Goal: Information Seeking & Learning: Learn about a topic

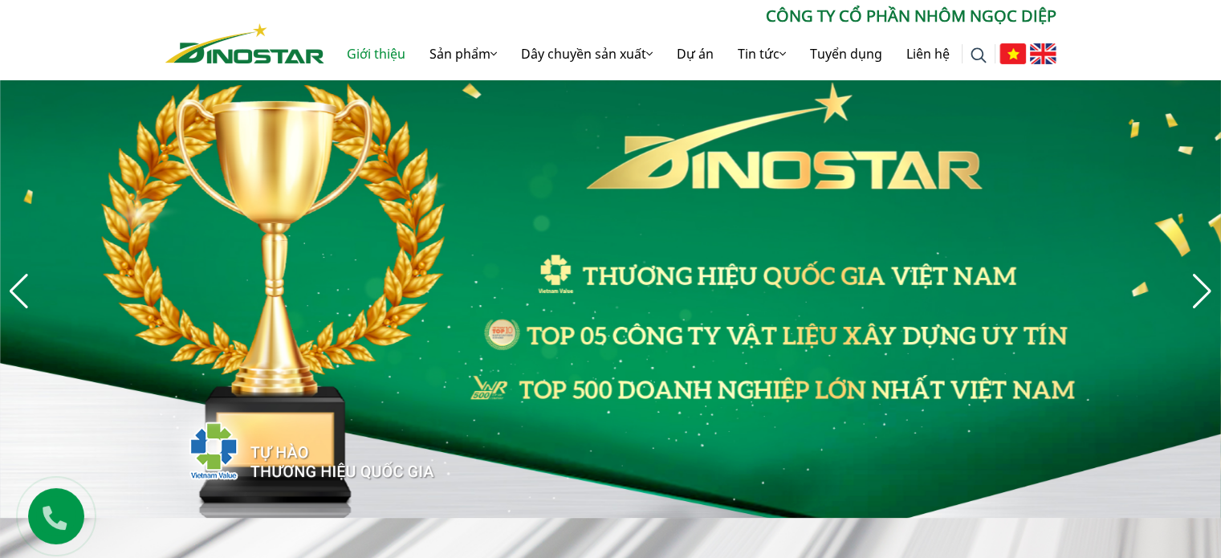
click at [344, 57] on link "Giới thiệu" at bounding box center [376, 53] width 83 height 51
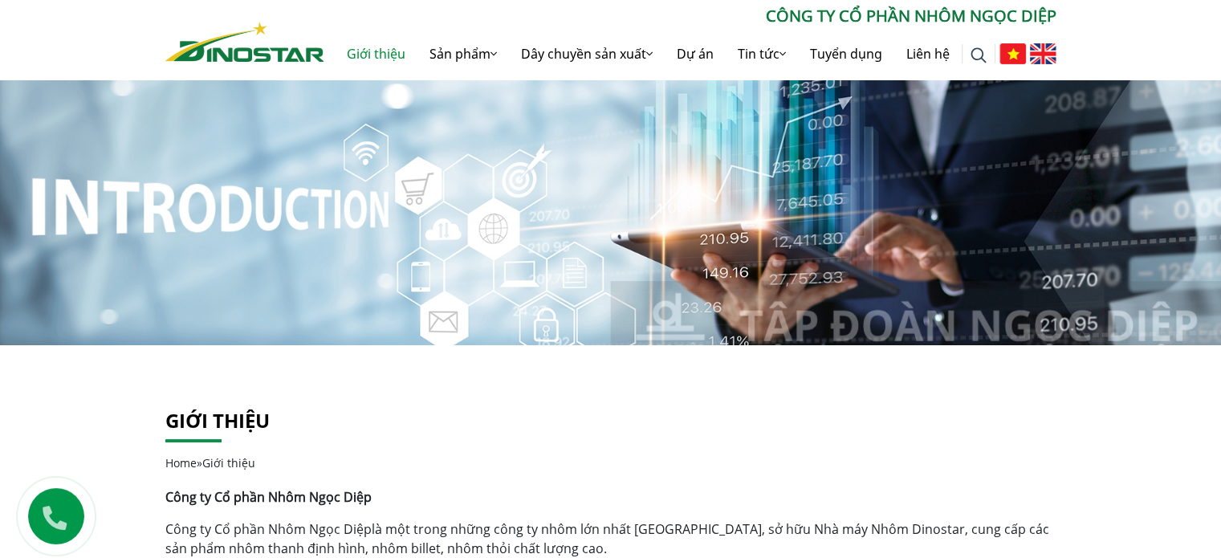
scroll to position [321, 0]
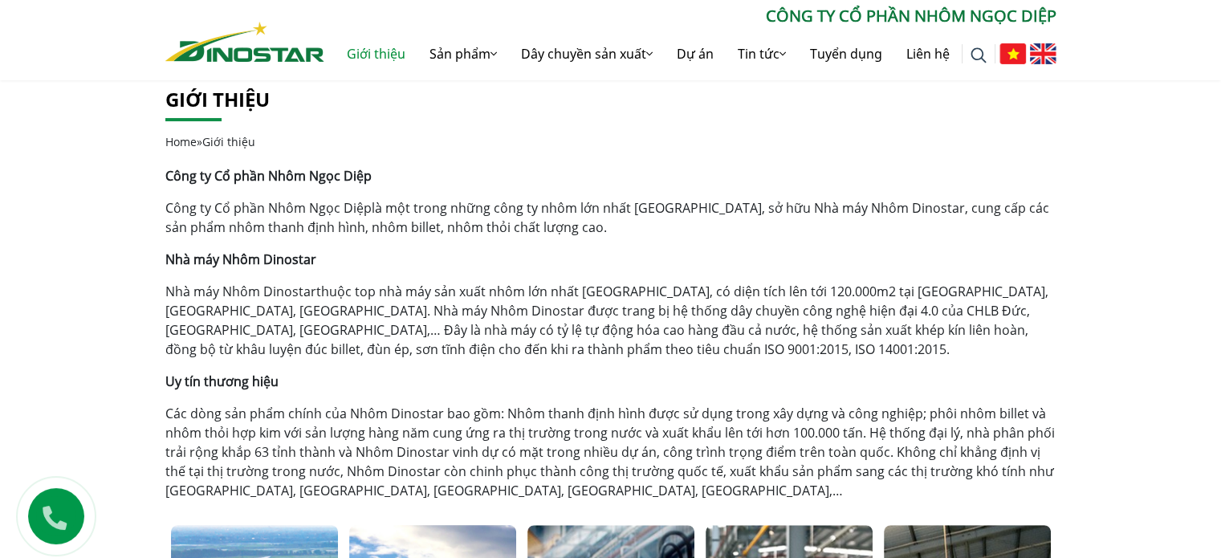
click at [441, 152] on div "Giới thiệu Home » Giới thiệu" at bounding box center [610, 117] width 891 height 98
click at [774, 87] on link "Tin tức Công ty" at bounding box center [806, 94] width 161 height 31
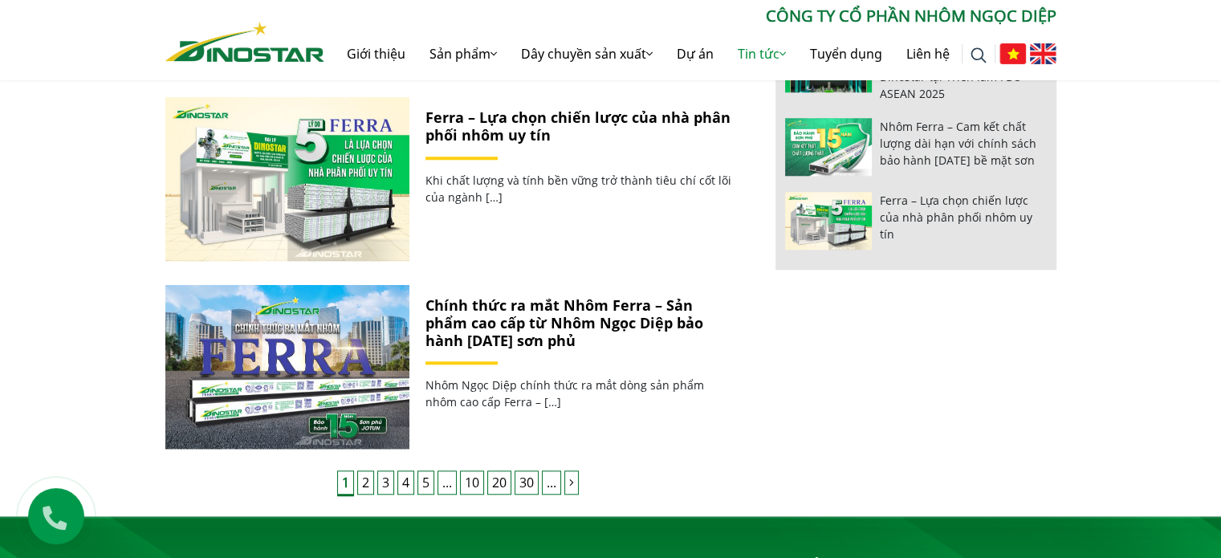
scroll to position [1523, 0]
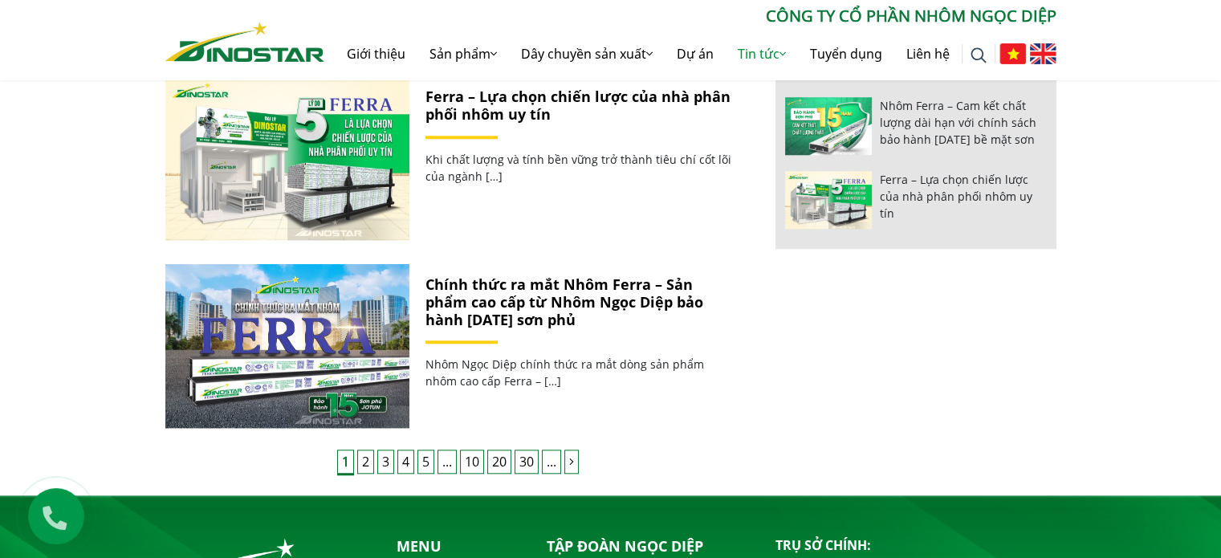
click at [523, 465] on link "30" at bounding box center [526, 461] width 24 height 24
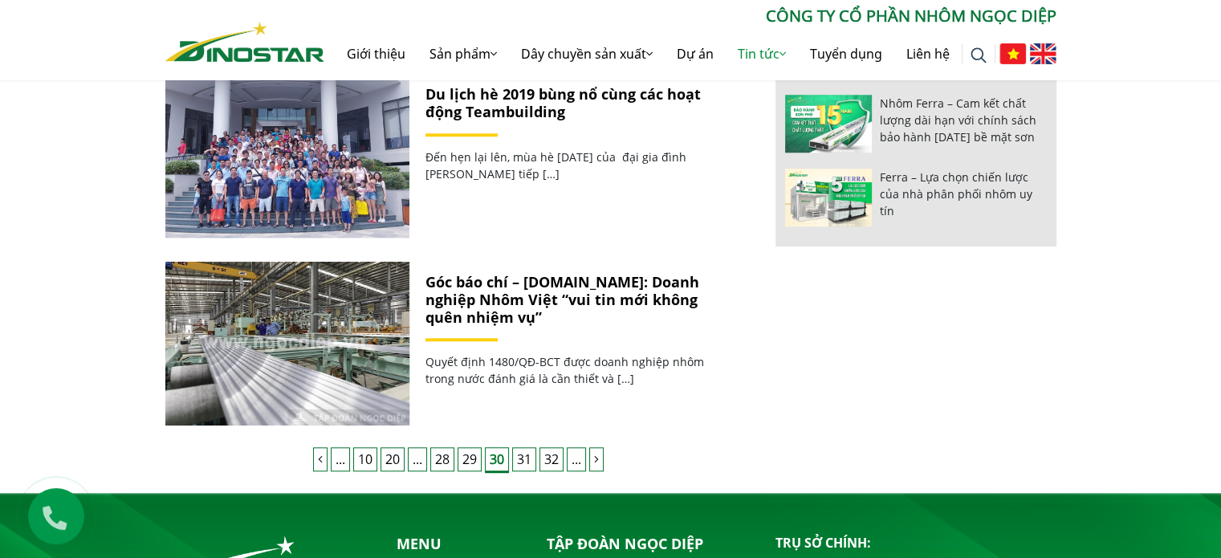
scroll to position [1531, 0]
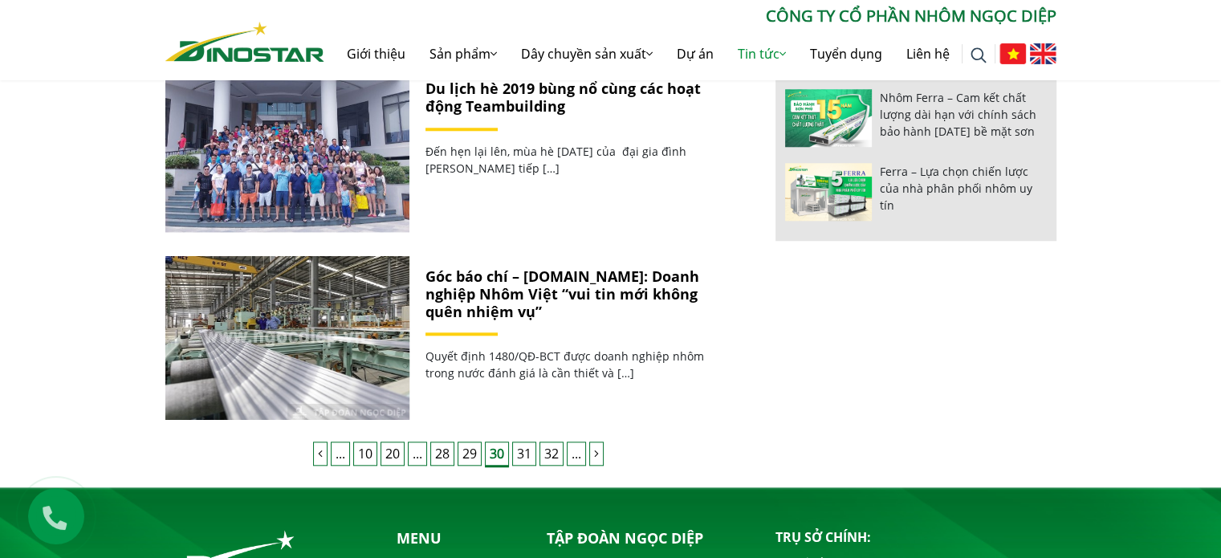
click at [552, 457] on link "32" at bounding box center [551, 453] width 24 height 24
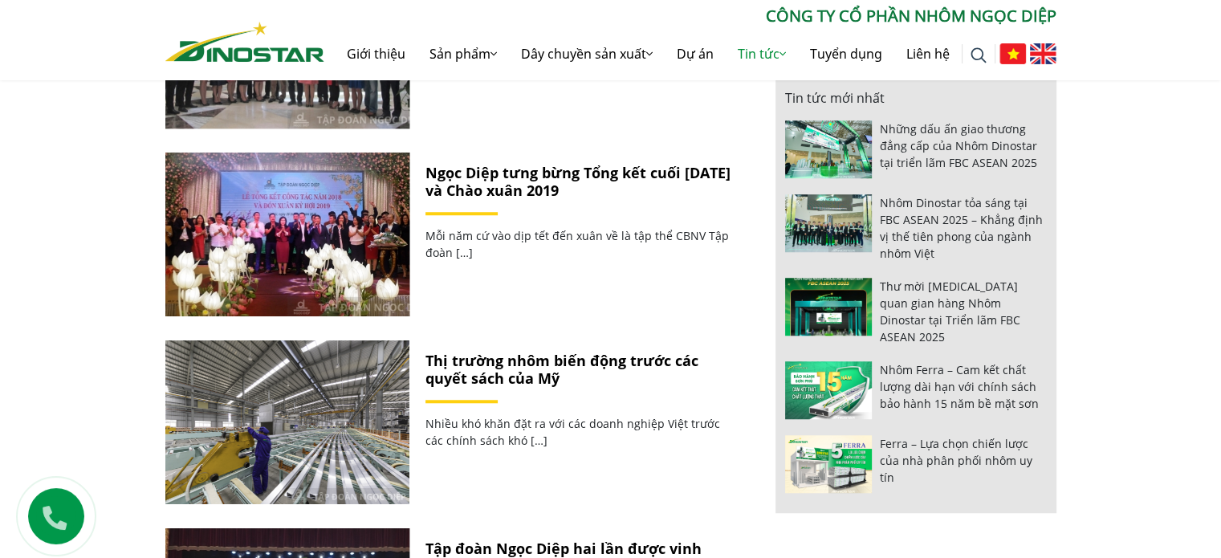
scroll to position [1833, 0]
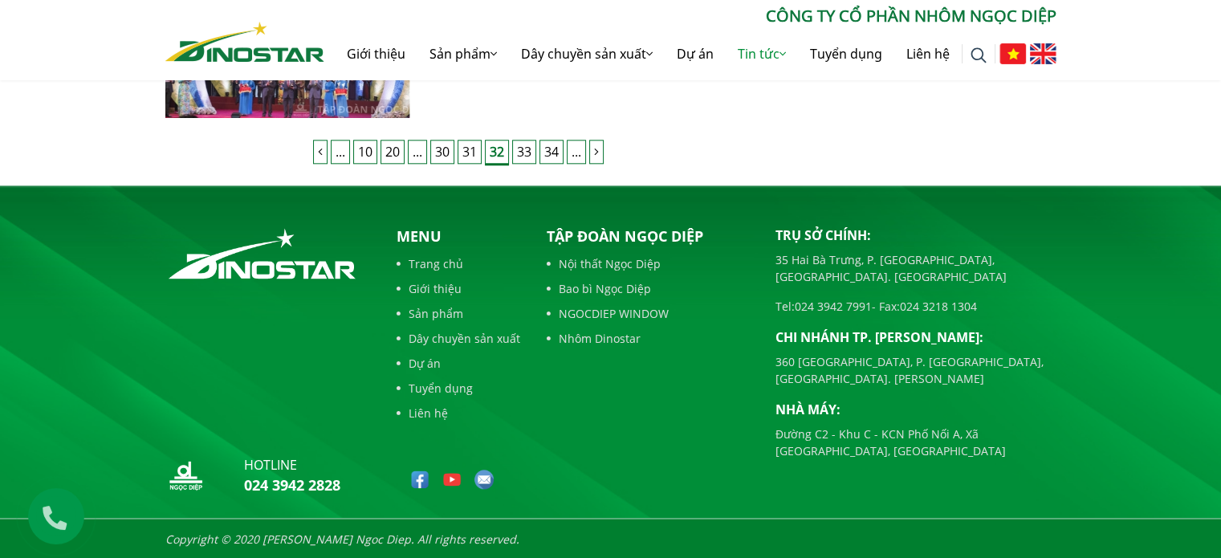
click at [551, 155] on link "34" at bounding box center [551, 152] width 24 height 24
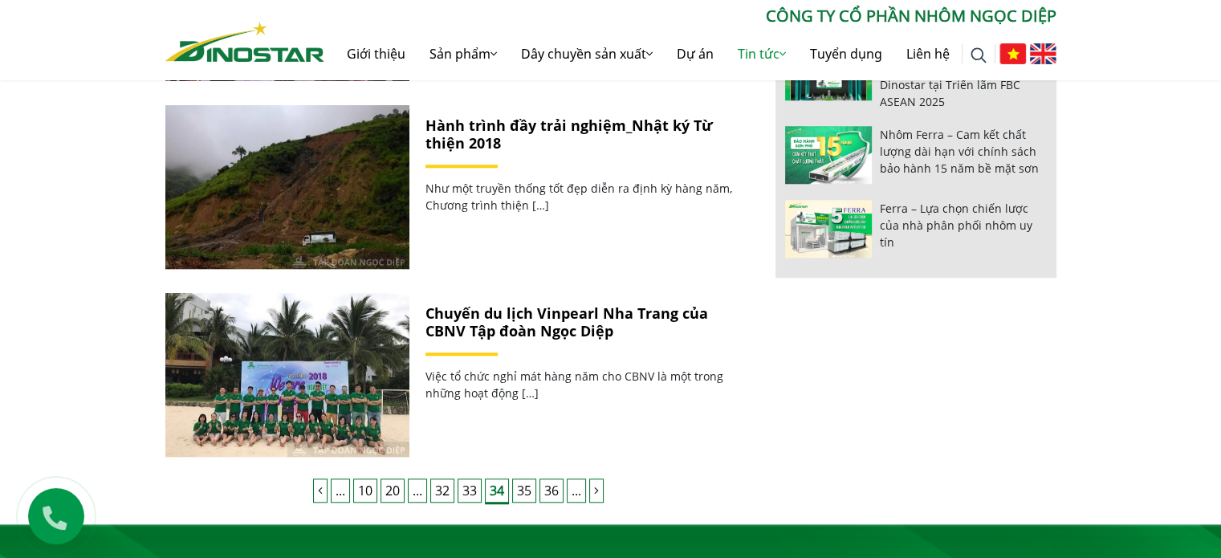
scroll to position [1833, 0]
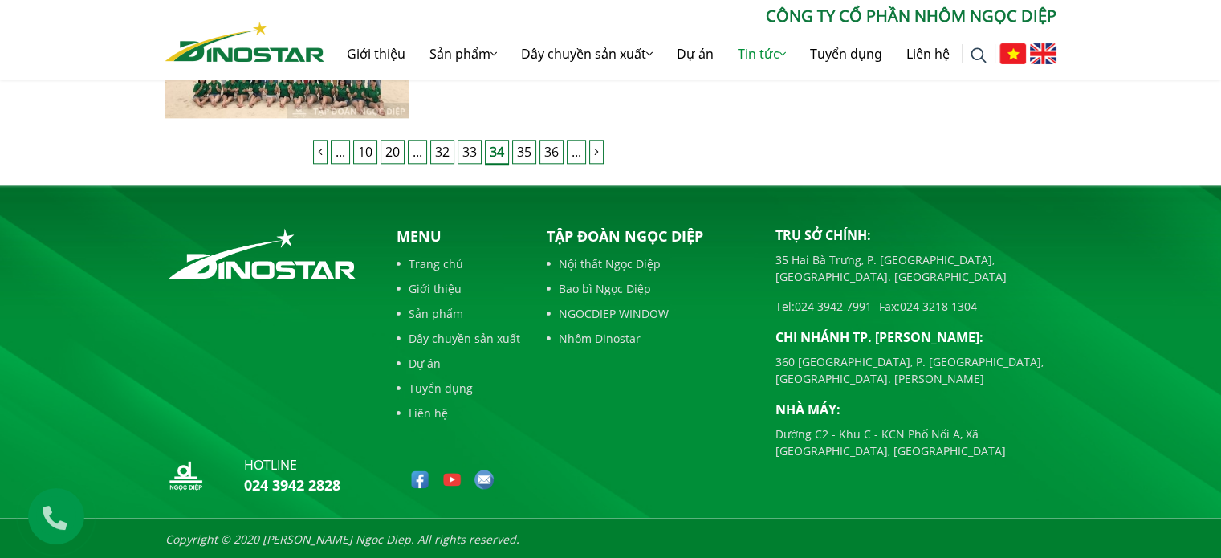
click at [546, 141] on link "36" at bounding box center [551, 152] width 24 height 24
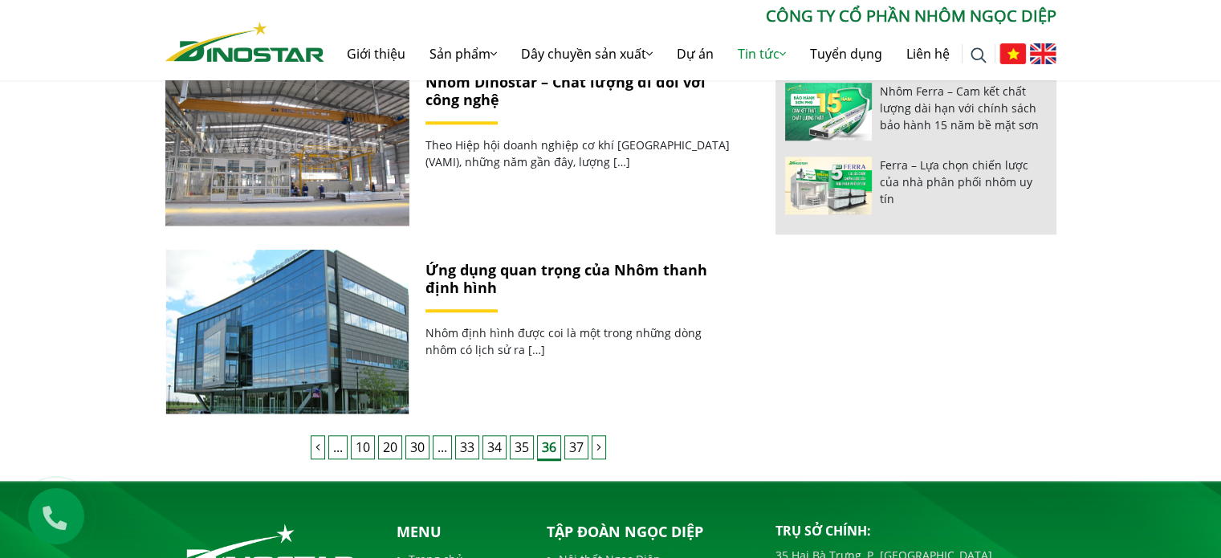
scroll to position [1541, 0]
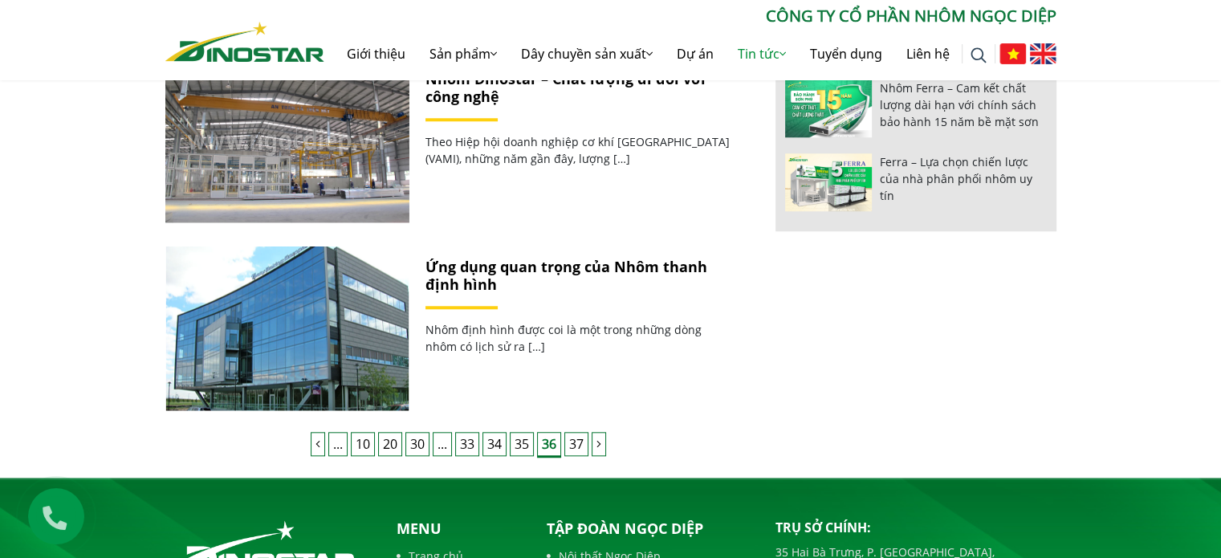
click at [460, 278] on link "Ứng dụng quan trọng của Nhôm thanh định hình" at bounding box center [566, 275] width 282 height 37
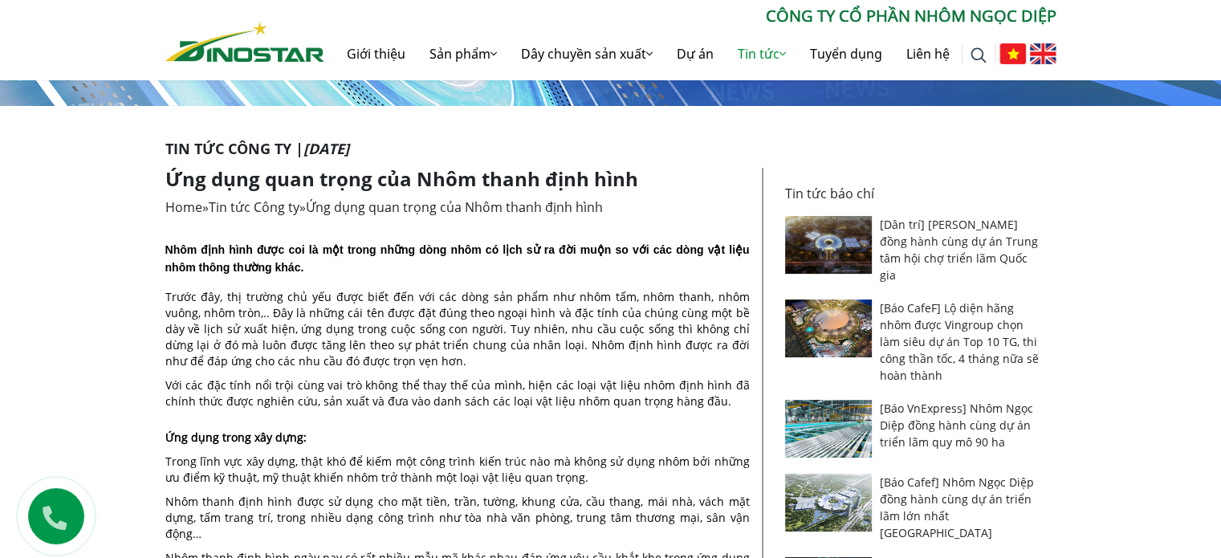
scroll to position [225, 0]
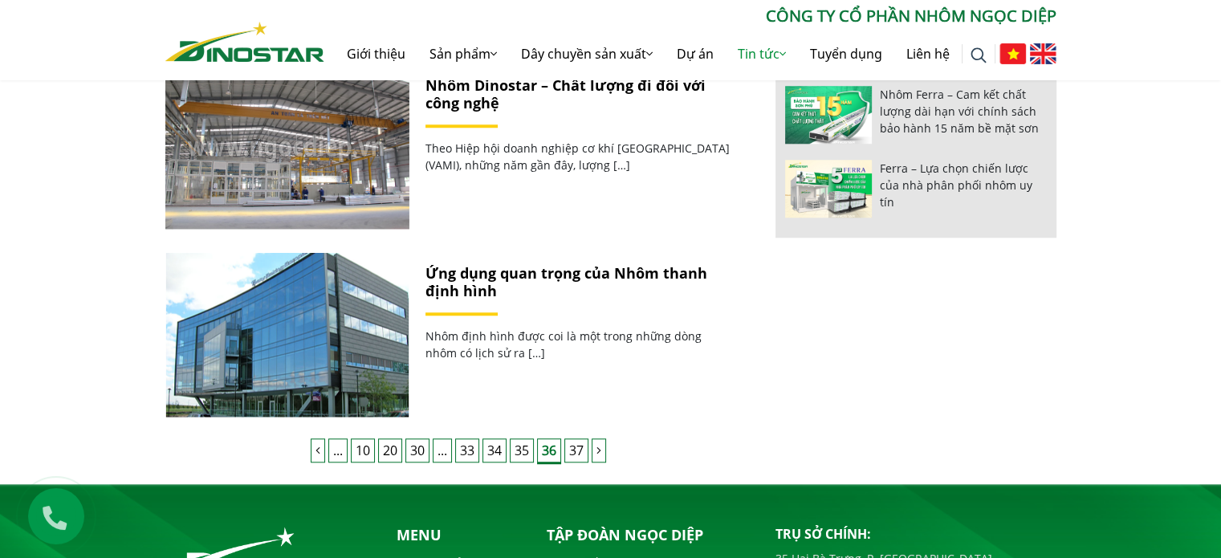
scroll to position [1541, 0]
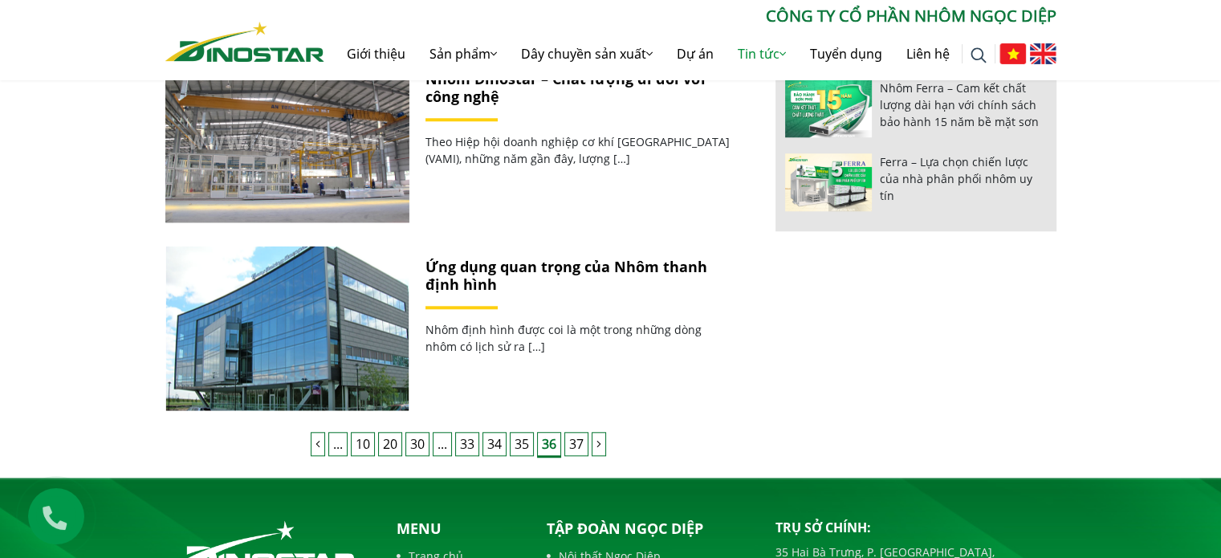
click at [574, 443] on link "37" at bounding box center [576, 444] width 24 height 24
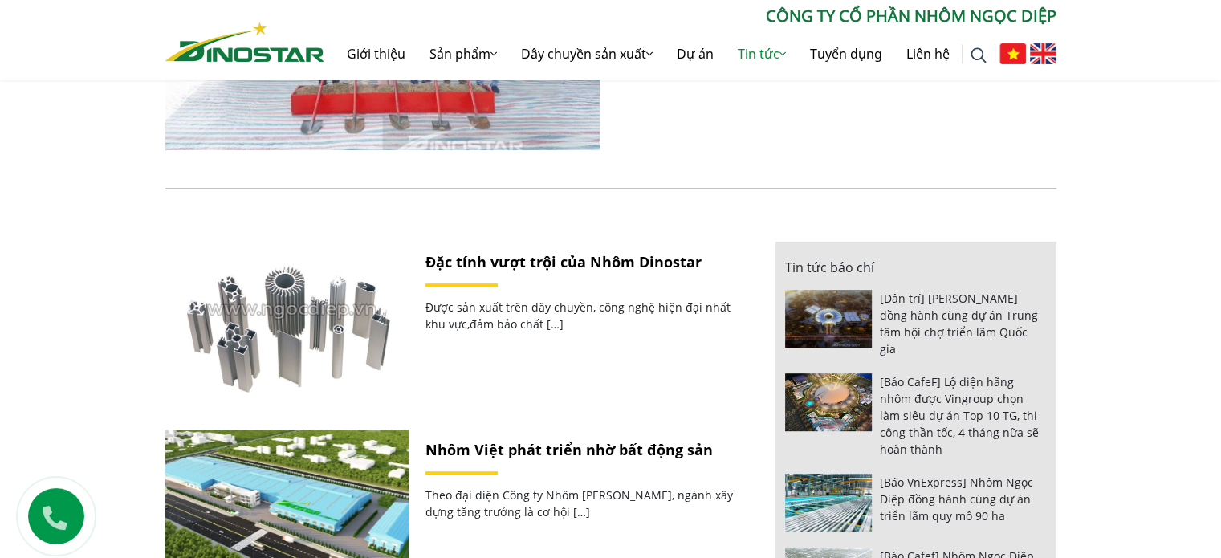
scroll to position [642, 0]
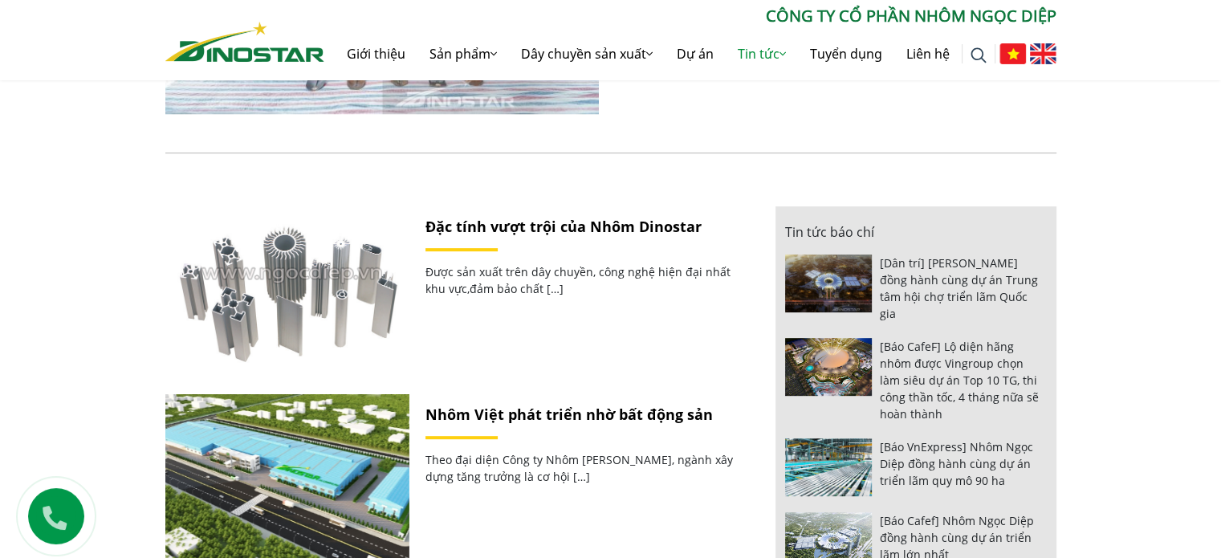
click at [323, 273] on img at bounding box center [287, 288] width 261 height 175
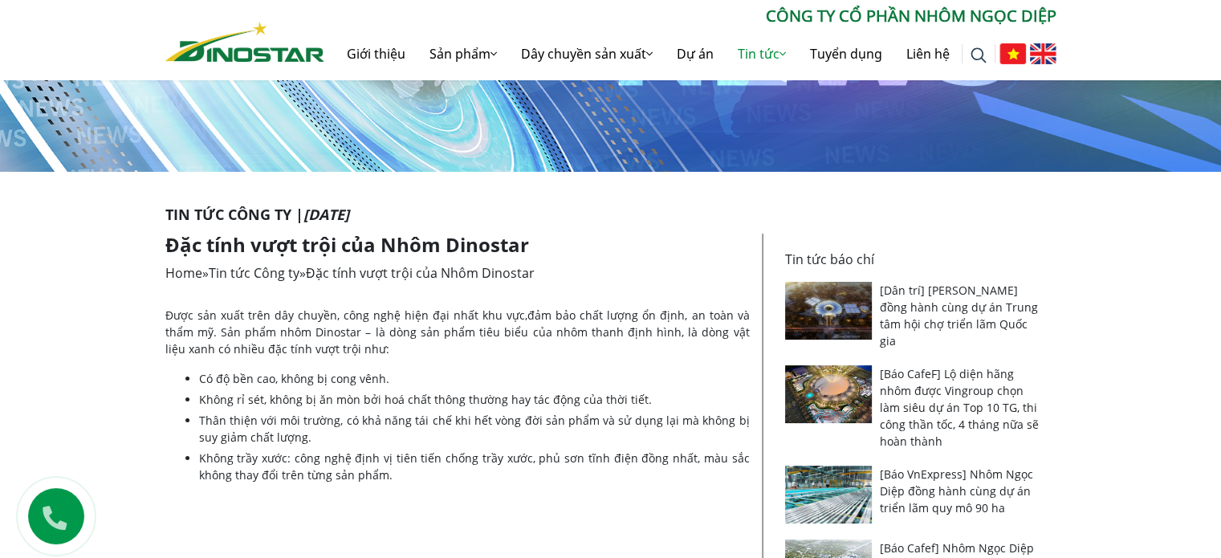
scroll to position [183, 0]
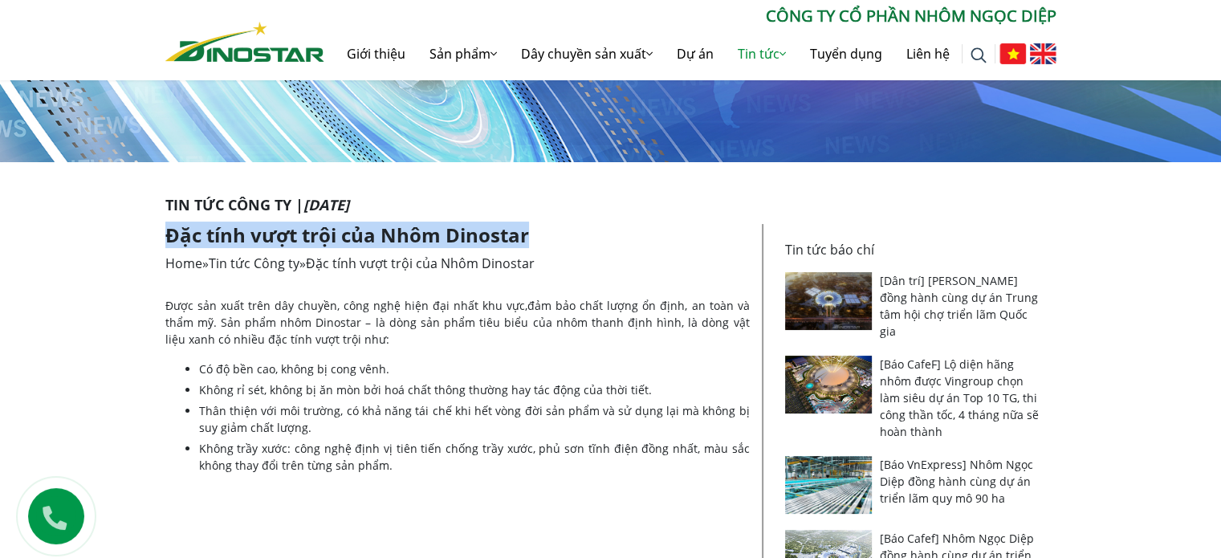
drag, startPoint x: 181, startPoint y: 234, endPoint x: 561, endPoint y: 235, distance: 380.4
click at [561, 235] on h1 "Đặc tính vượt trội của Nhôm Dinostar" at bounding box center [457, 235] width 584 height 23
copy h1 "Đặc tính vượt trội của Nhôm Dinostar"
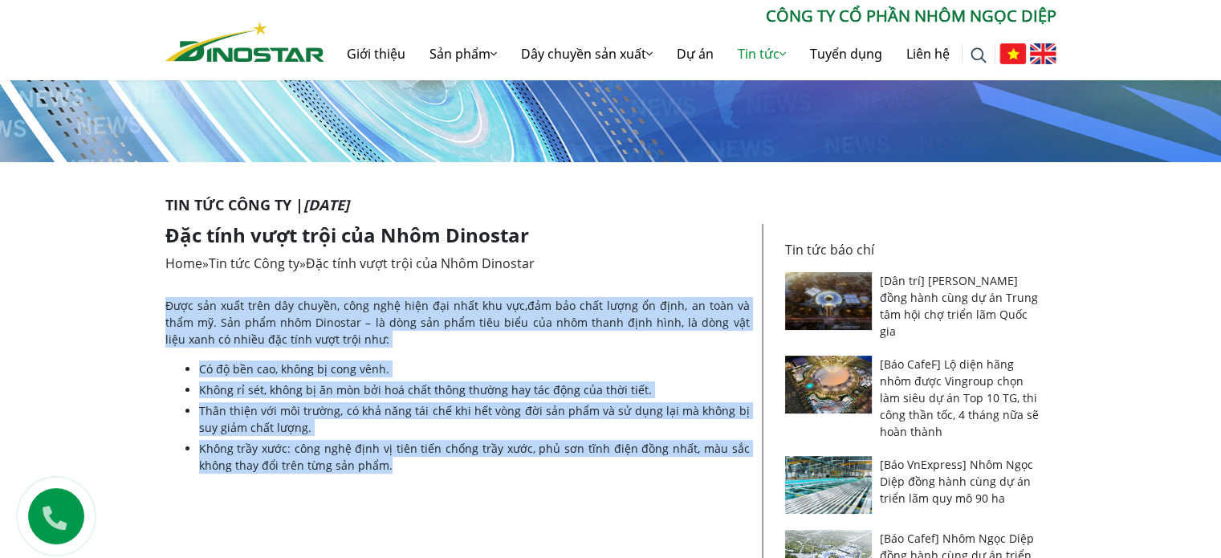
drag, startPoint x: 194, startPoint y: 319, endPoint x: 441, endPoint y: 464, distance: 285.6
copy div "Được sản xuất trên dây chuyền, công nghệ hiện đại nhất khu vực,đảm bảo chất lượ…"
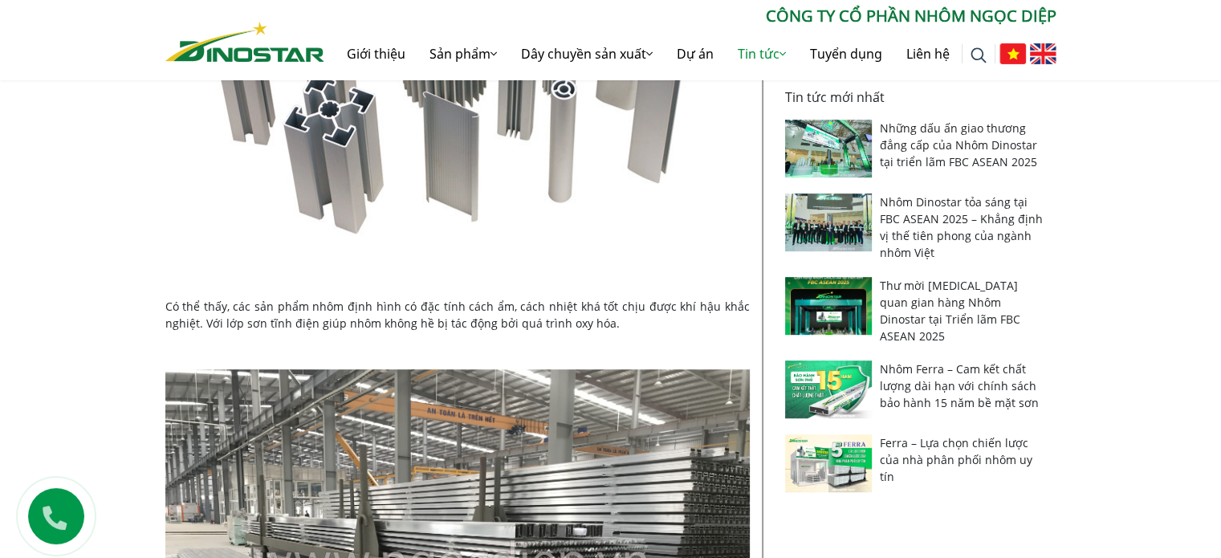
scroll to position [815, 0]
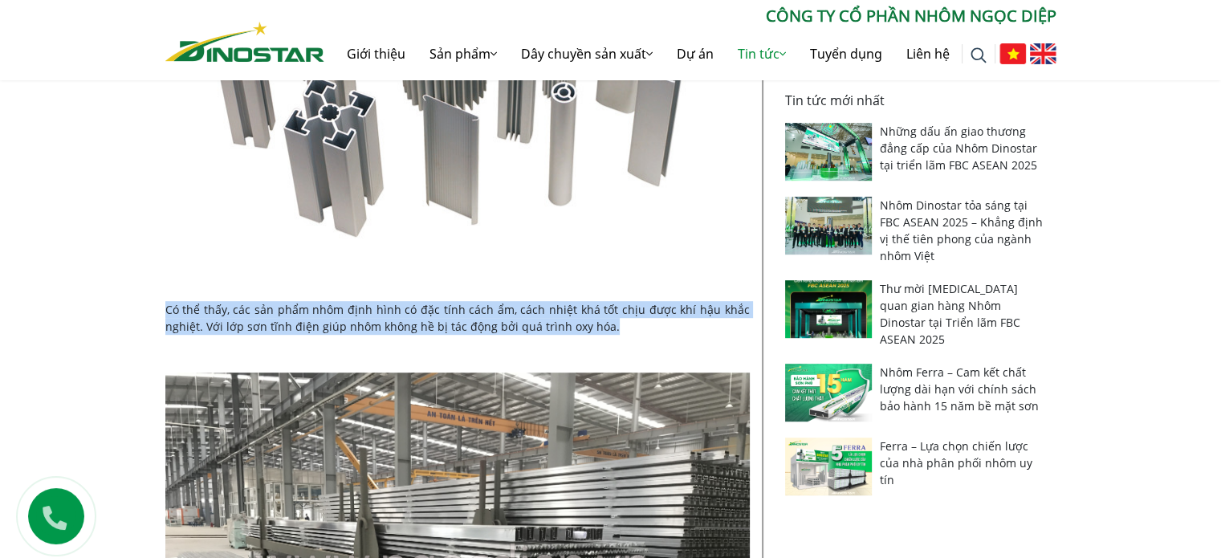
drag, startPoint x: 165, startPoint y: 305, endPoint x: 648, endPoint y: 327, distance: 483.6
click at [648, 327] on p "Có thể thấy, các sản phẩm nhôm định hình có đặc tính cách ẩm, cách nhiệt khá tố…" at bounding box center [457, 318] width 584 height 34
copy p "Có thể thấy, các sản phẩm nhôm định hình có đặc tính cách ẩm, cách nhiệt khá tố…"
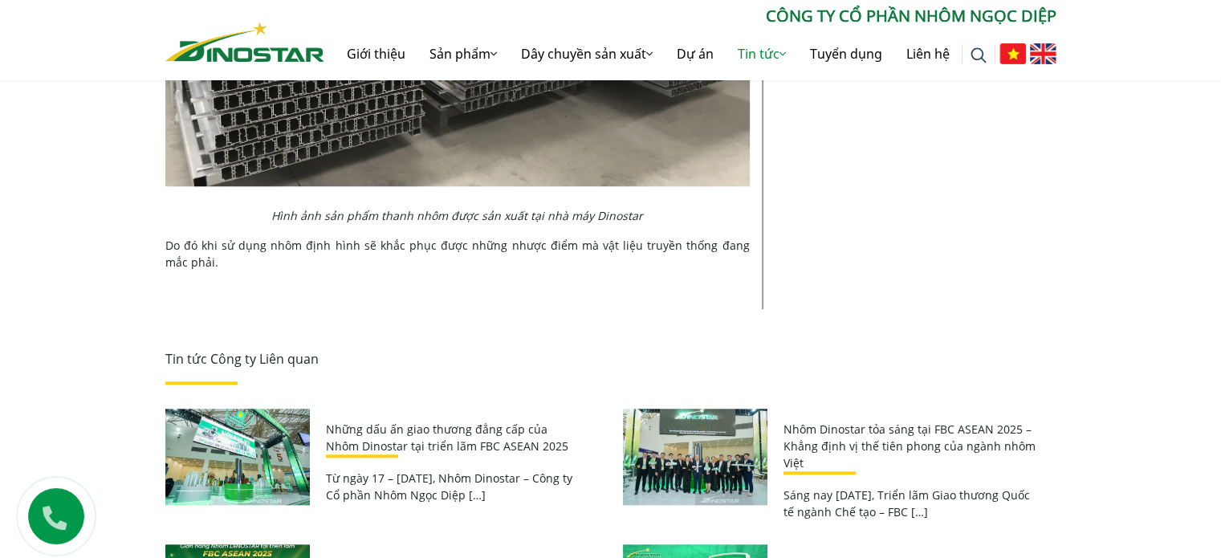
scroll to position [1457, 0]
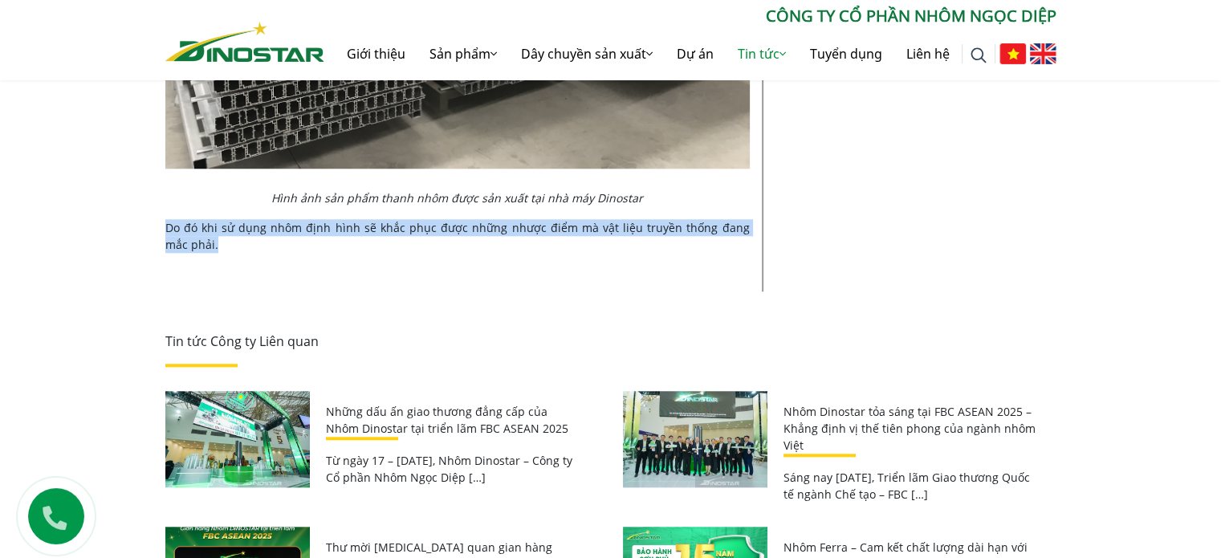
drag, startPoint x: 155, startPoint y: 221, endPoint x: 236, endPoint y: 250, distance: 86.3
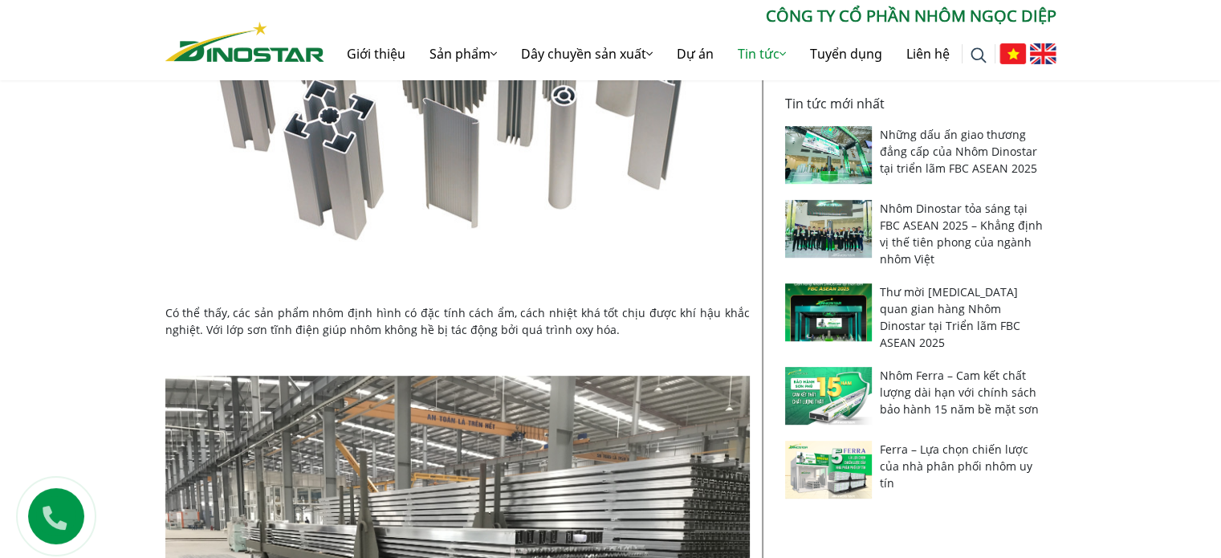
copy p "Do đó khi sử dụng nhôm định hình sẽ khắc phục được những nhược điểm mà vật liệu…"
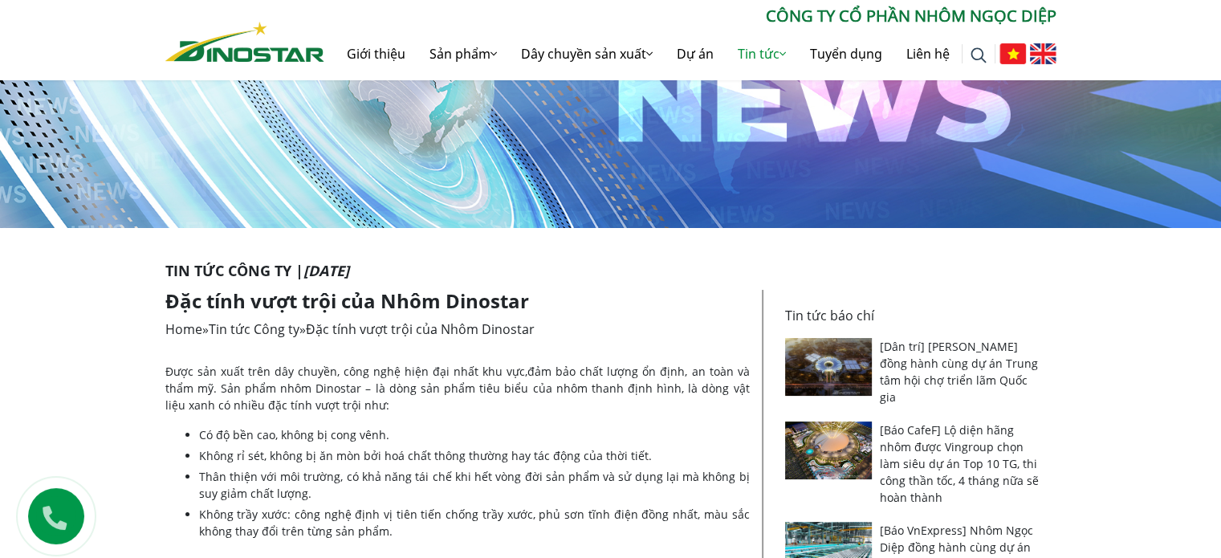
scroll to position [98, 0]
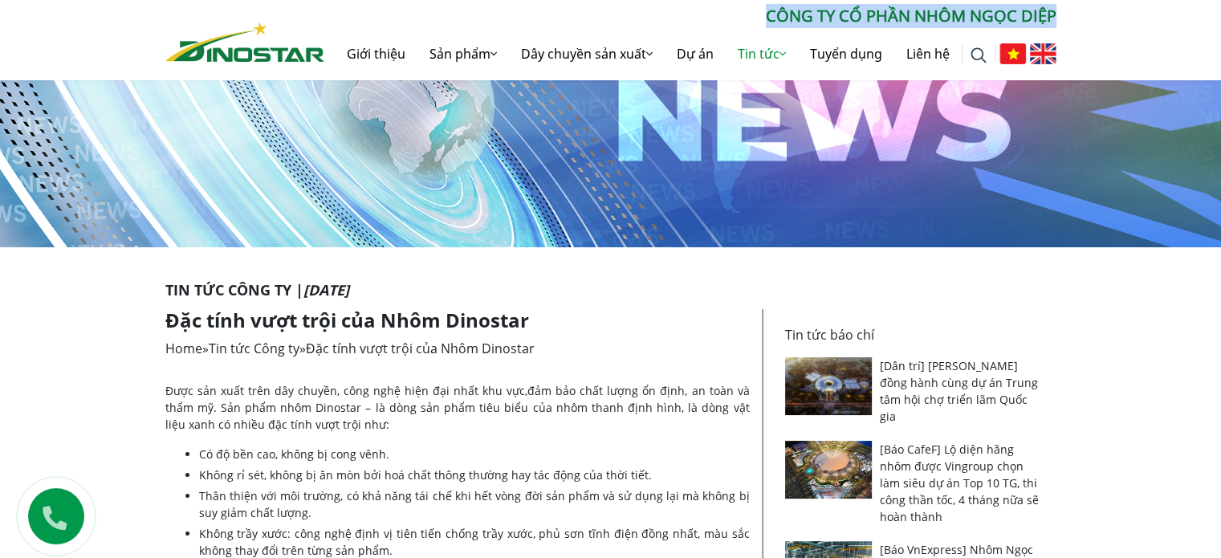
drag, startPoint x: 767, startPoint y: 12, endPoint x: 1087, endPoint y: 6, distance: 320.3
click at [1087, 6] on div "Tìm kiếm cho: ******** CÔNG TY CỔ PHẦN NHÔM NGỌC DIỆP Giới thiệu Sản phẩm Sản p…" at bounding box center [610, 39] width 1221 height 79
copy p "CÔNG TY CỔ PHẦN NHÔM NGỌC DIỆP"
